Goal: Task Accomplishment & Management: Use online tool/utility

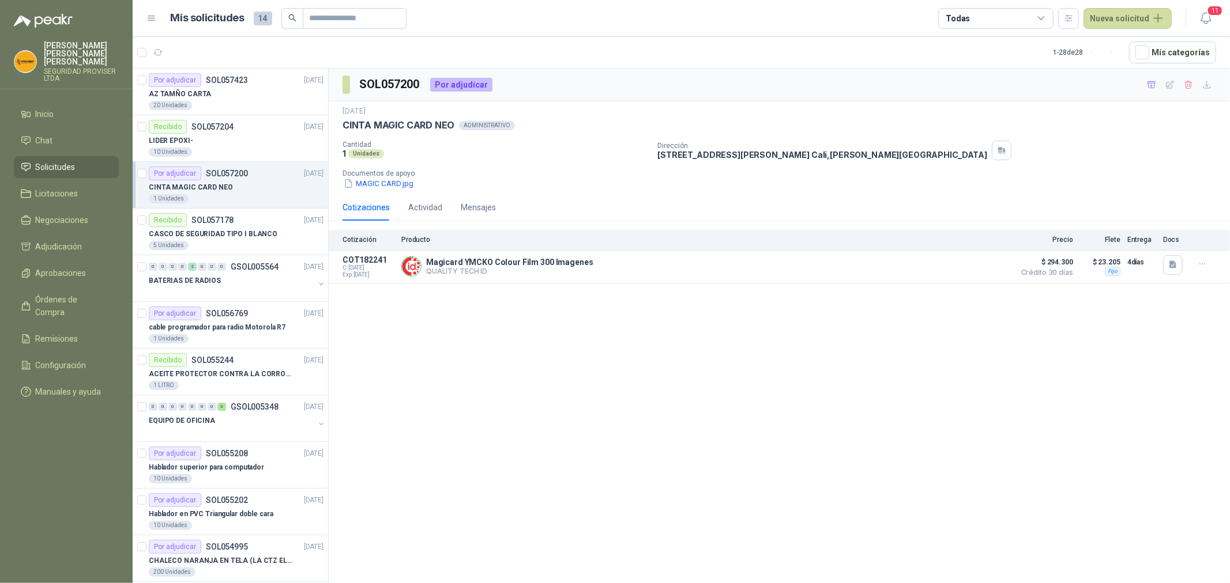
click at [83, 161] on li "Solicitudes" at bounding box center [66, 167] width 91 height 13
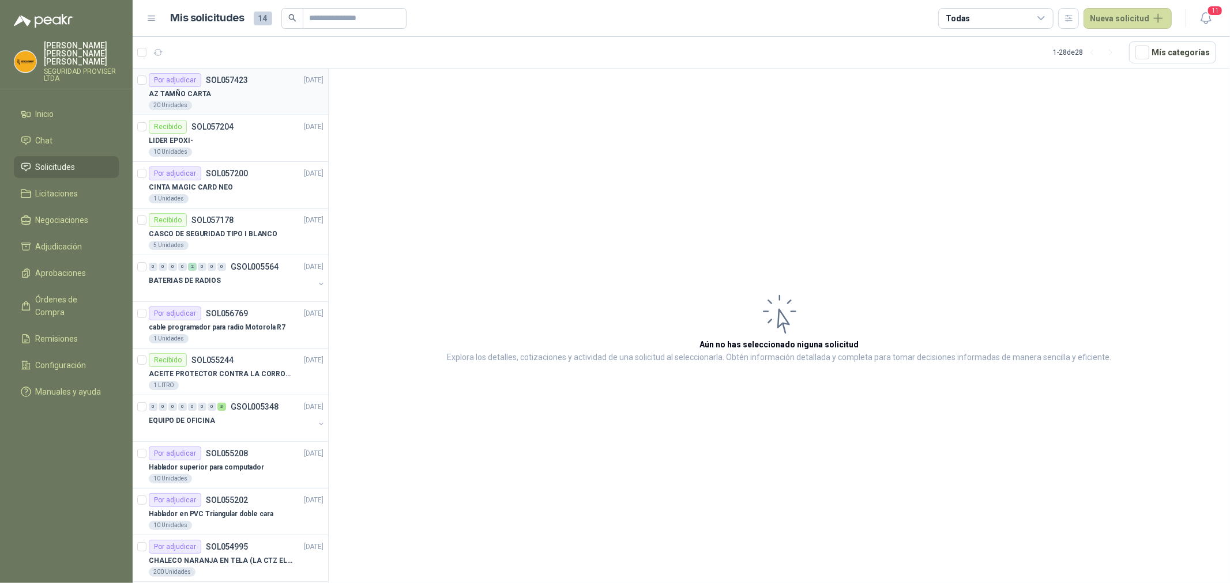
click at [206, 111] on article "Por adjudicar SOL057423 [DATE] AZ TAMÑO CARTA 20 Unidades" at bounding box center [230, 92] width 195 height 47
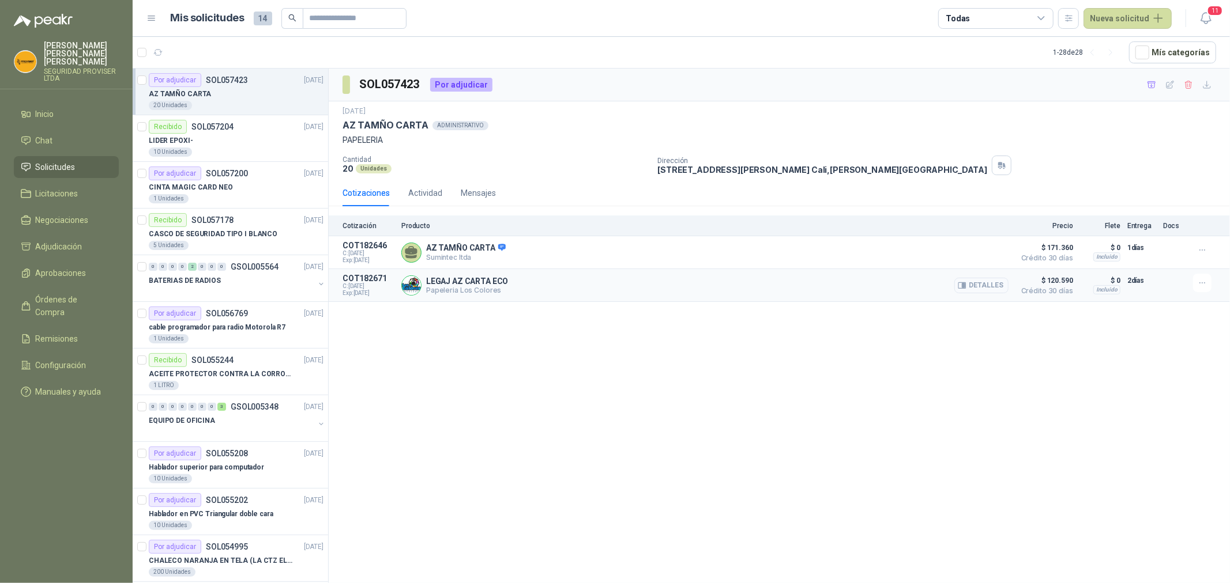
click at [1004, 285] on button "Detalles" at bounding box center [981, 286] width 54 height 16
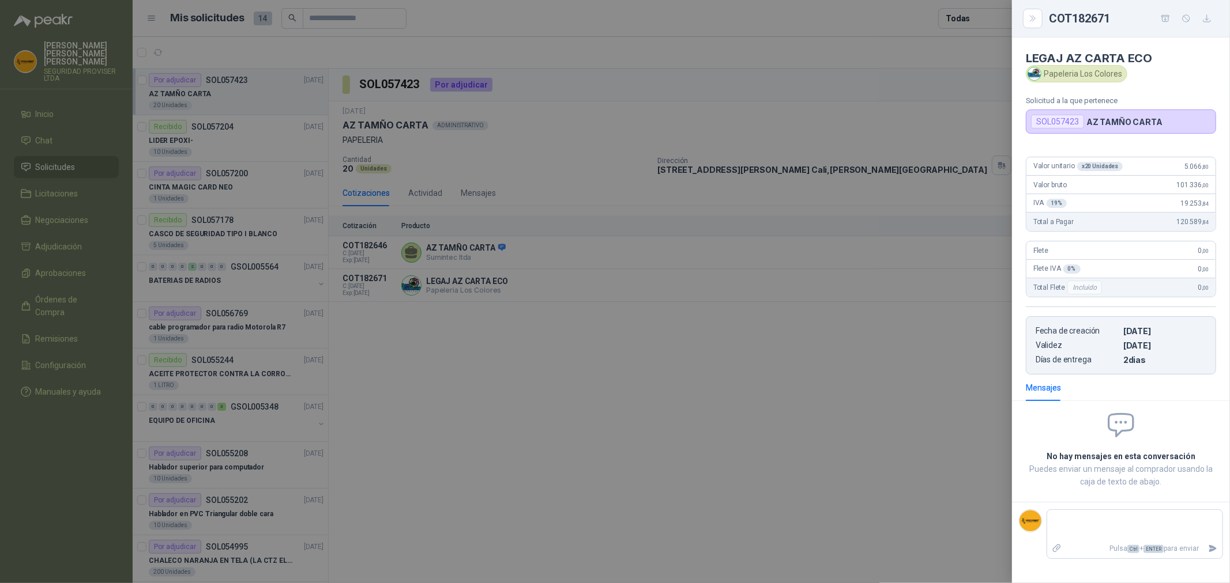
click at [930, 344] on div at bounding box center [615, 291] width 1230 height 583
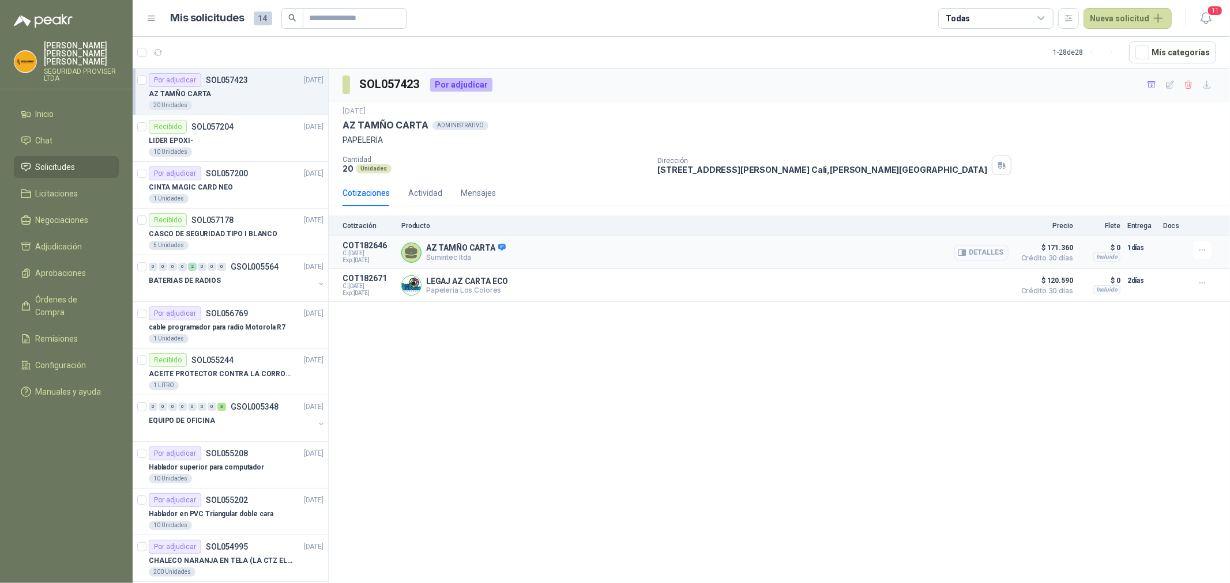
click at [988, 252] on button "Detalles" at bounding box center [981, 253] width 54 height 16
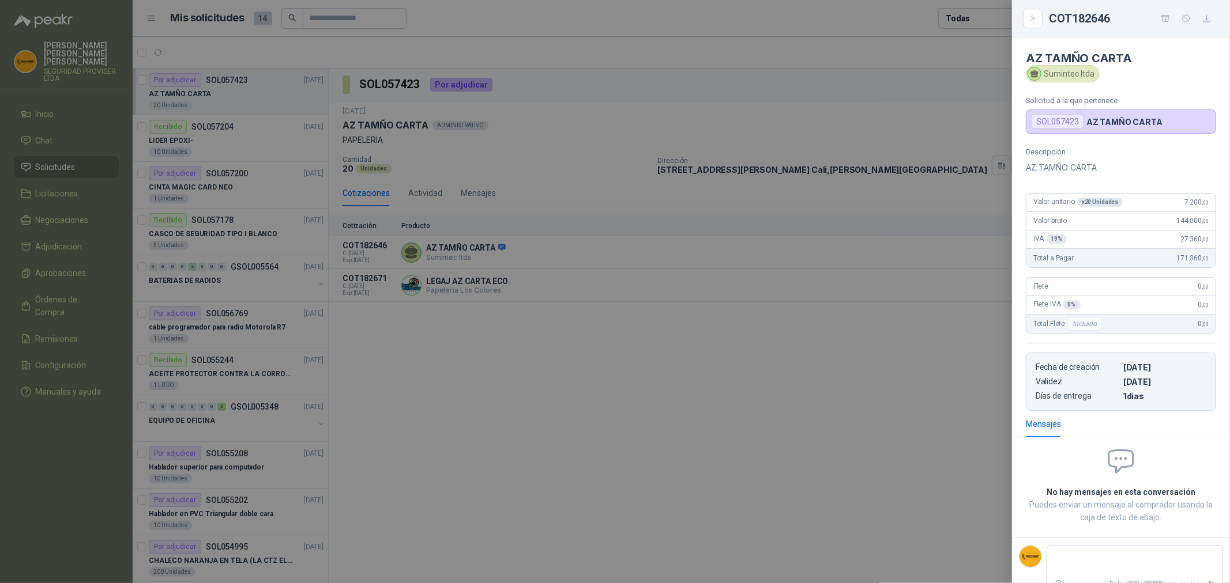
click at [929, 376] on div at bounding box center [615, 291] width 1230 height 583
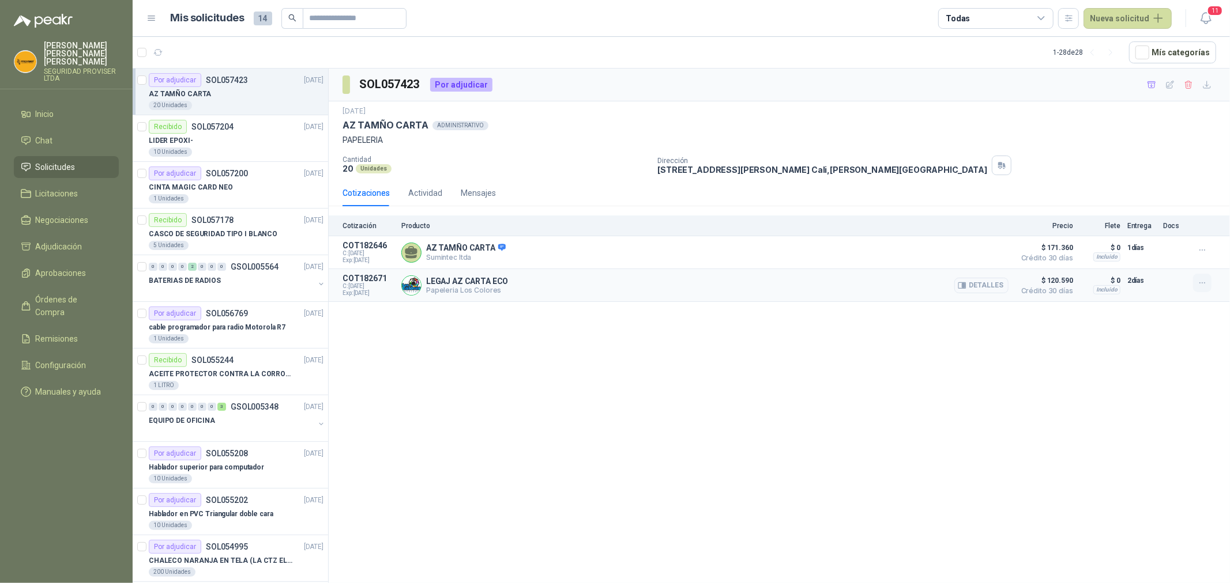
click at [1205, 285] on icon "button" at bounding box center [1202, 283] width 10 height 10
click at [1179, 239] on button "Añadir" at bounding box center [1179, 237] width 92 height 18
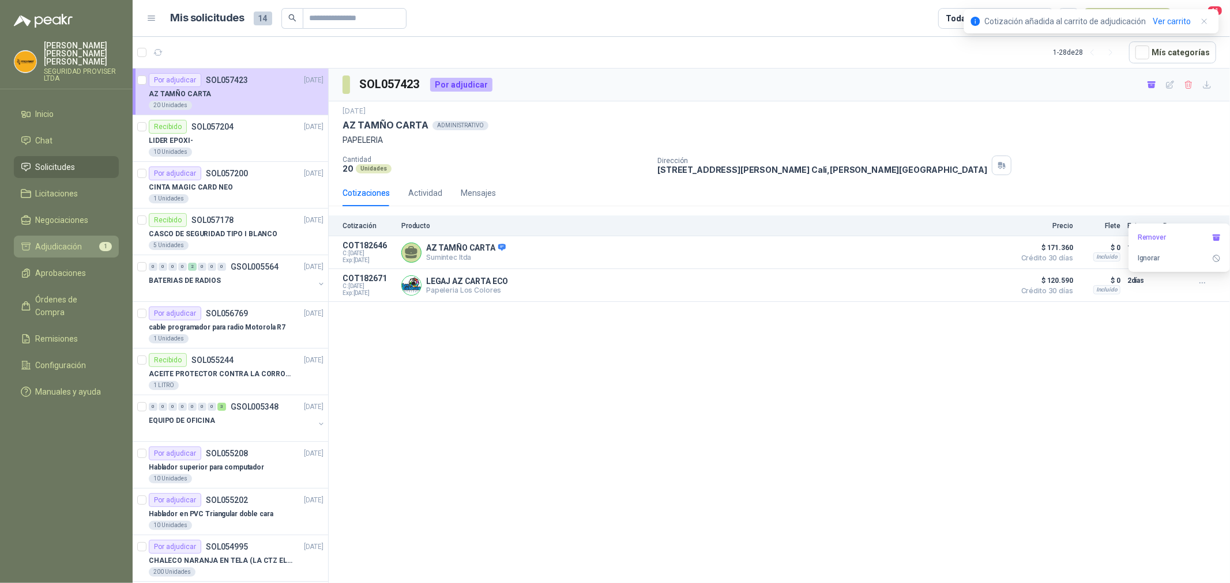
click at [58, 240] on span "Adjudicación" at bounding box center [59, 246] width 47 height 13
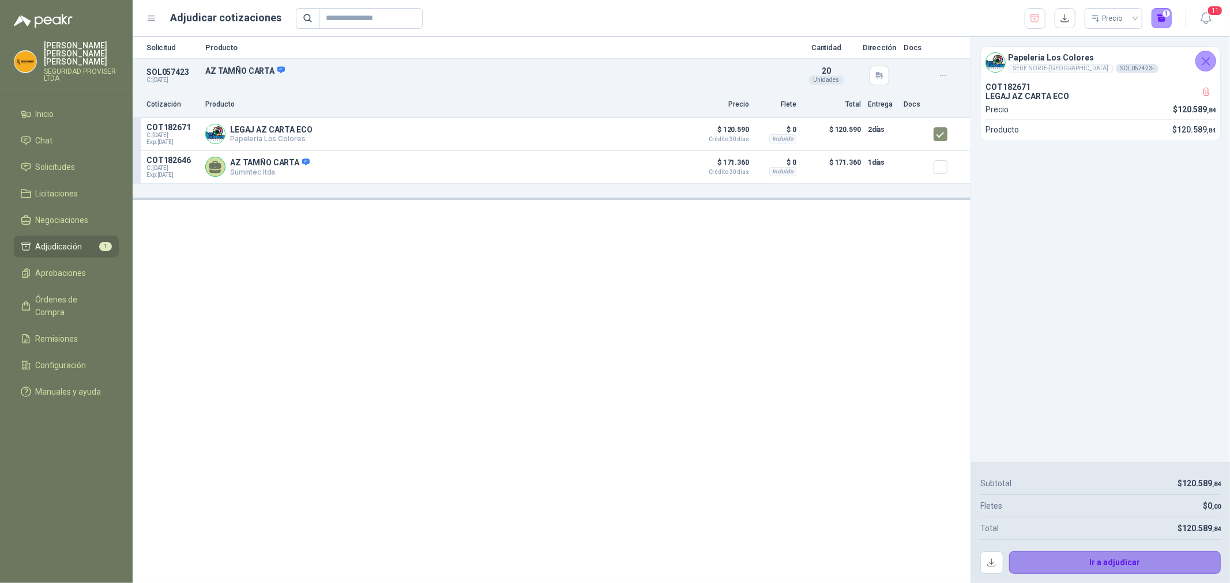
click at [1123, 560] on button "Ir a adjudicar" at bounding box center [1115, 563] width 212 height 23
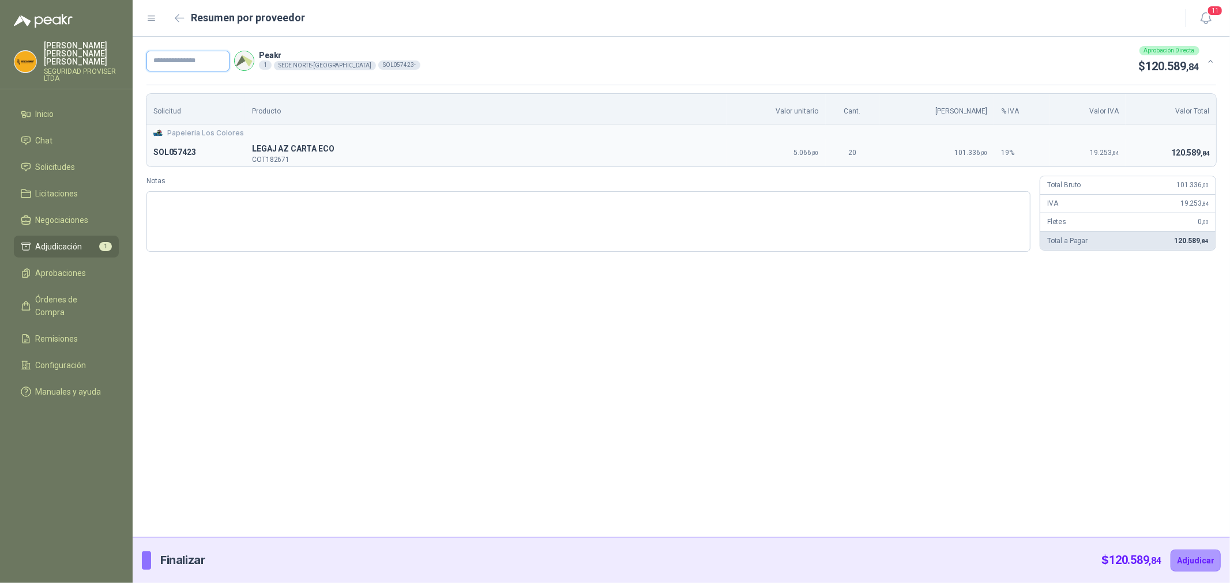
click at [194, 62] on input "text" at bounding box center [187, 61] width 83 height 21
type input "***"
click at [1194, 560] on button "Adjudicar" at bounding box center [1195, 561] width 50 height 22
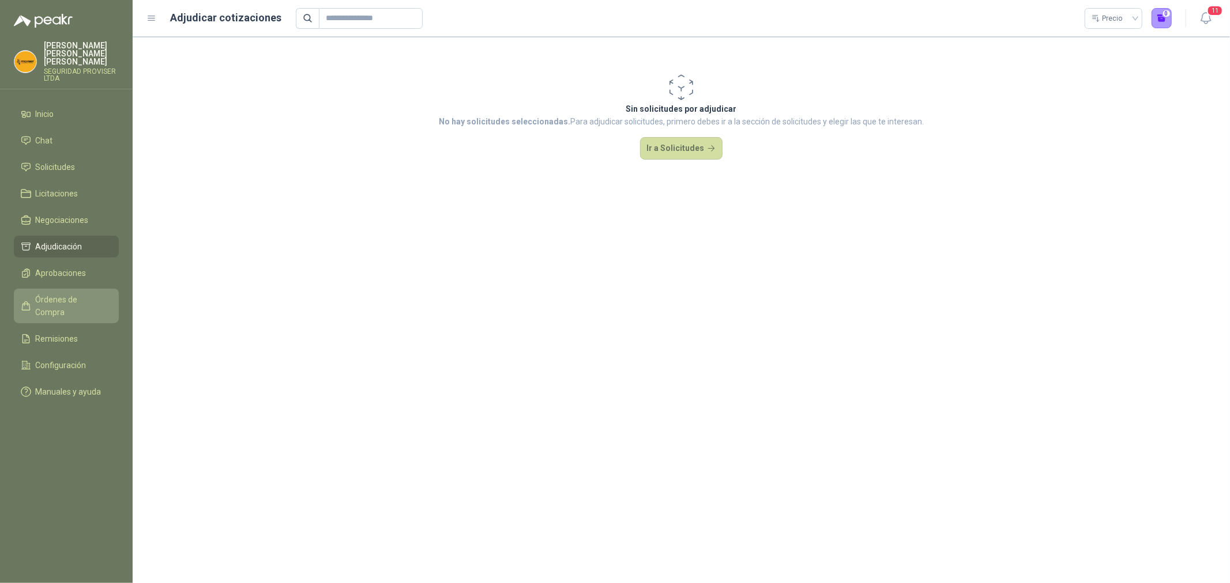
click at [67, 293] on span "Órdenes de Compra" at bounding box center [72, 305] width 72 height 25
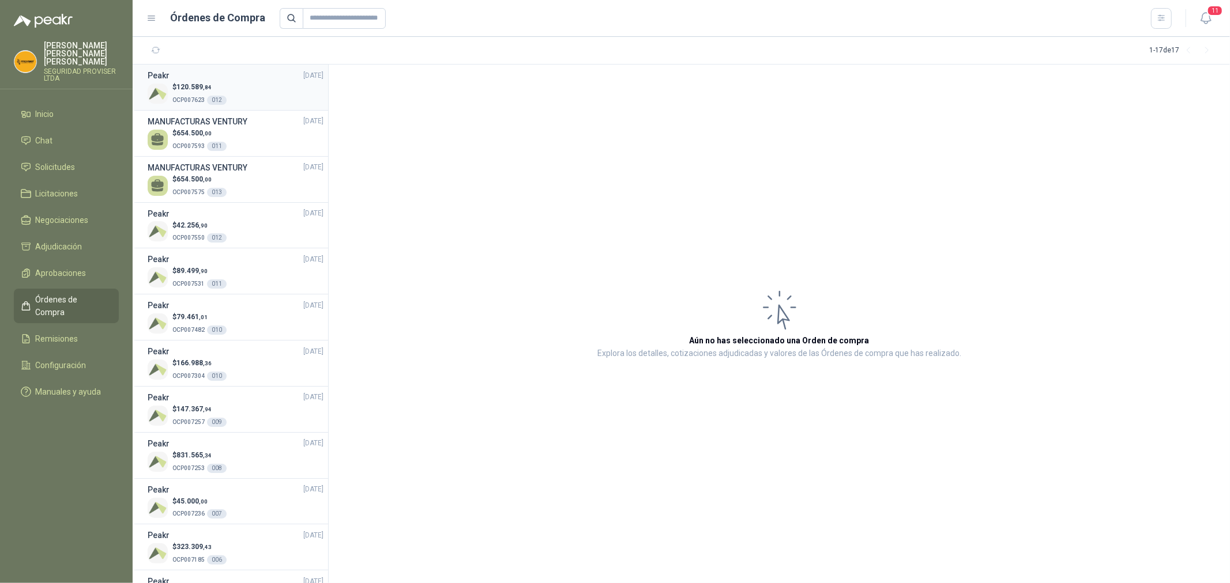
click at [232, 85] on div "$ 120.589 ,84 OCP007623 012" at bounding box center [236, 94] width 176 height 24
